Goal: Find specific page/section: Find specific page/section

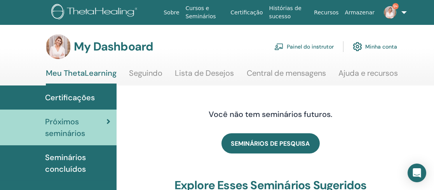
click at [307, 46] on link "Painel do instrutor" at bounding box center [303, 46] width 59 height 17
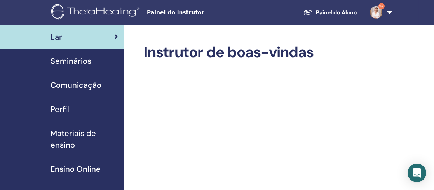
click at [80, 61] on span "Seminários" at bounding box center [71, 61] width 41 height 12
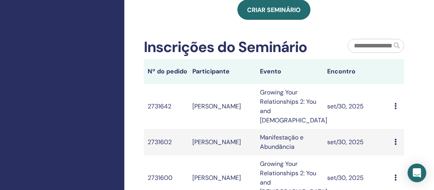
scroll to position [467, 0]
